Goal: Task Accomplishment & Management: Use online tool/utility

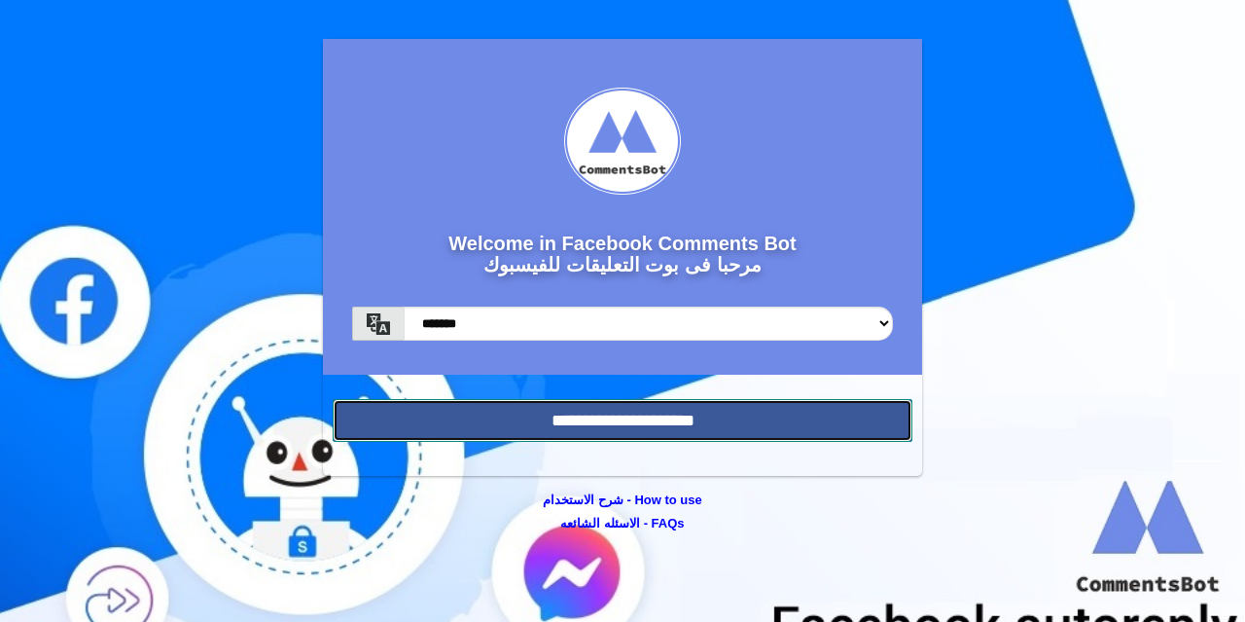
click at [650, 430] on input "**********" at bounding box center [623, 420] width 580 height 43
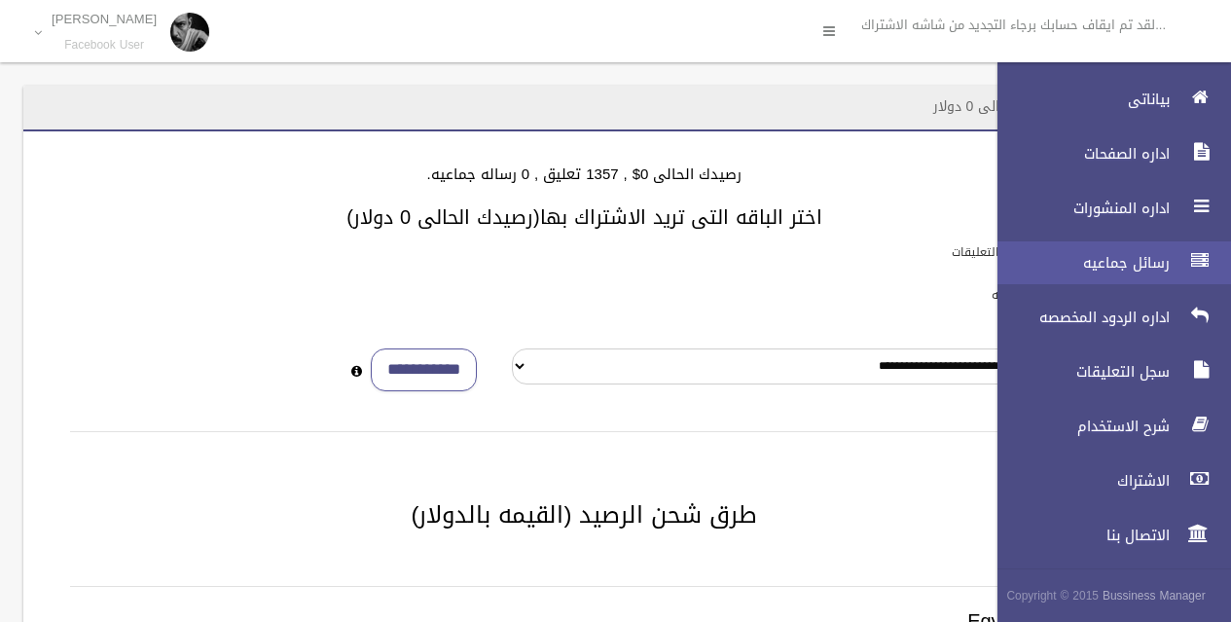
click at [1111, 255] on span "رسائل جماعيه" at bounding box center [1078, 262] width 195 height 19
